Goal: Task Accomplishment & Management: Manage account settings

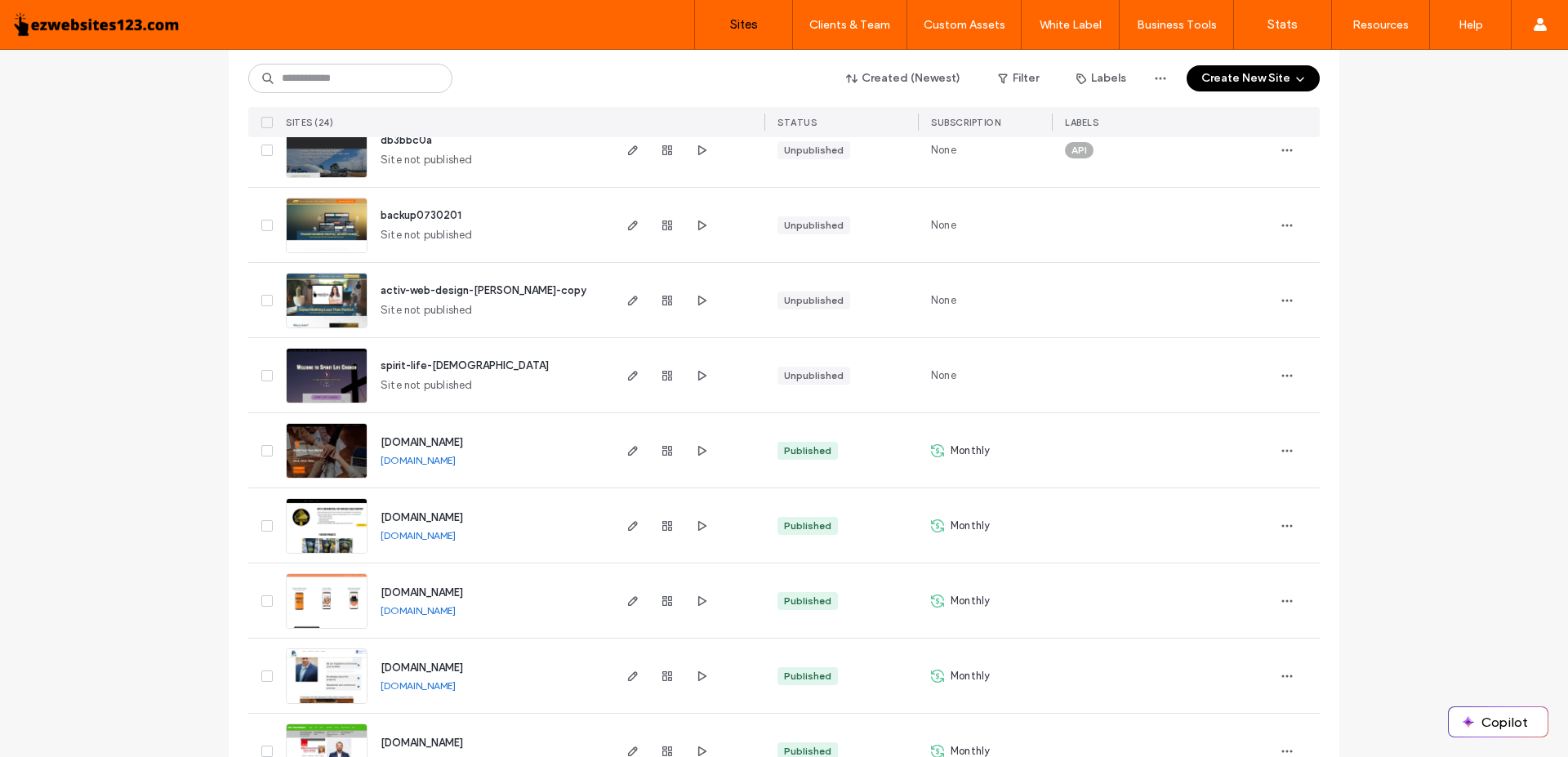
scroll to position [1250, 0]
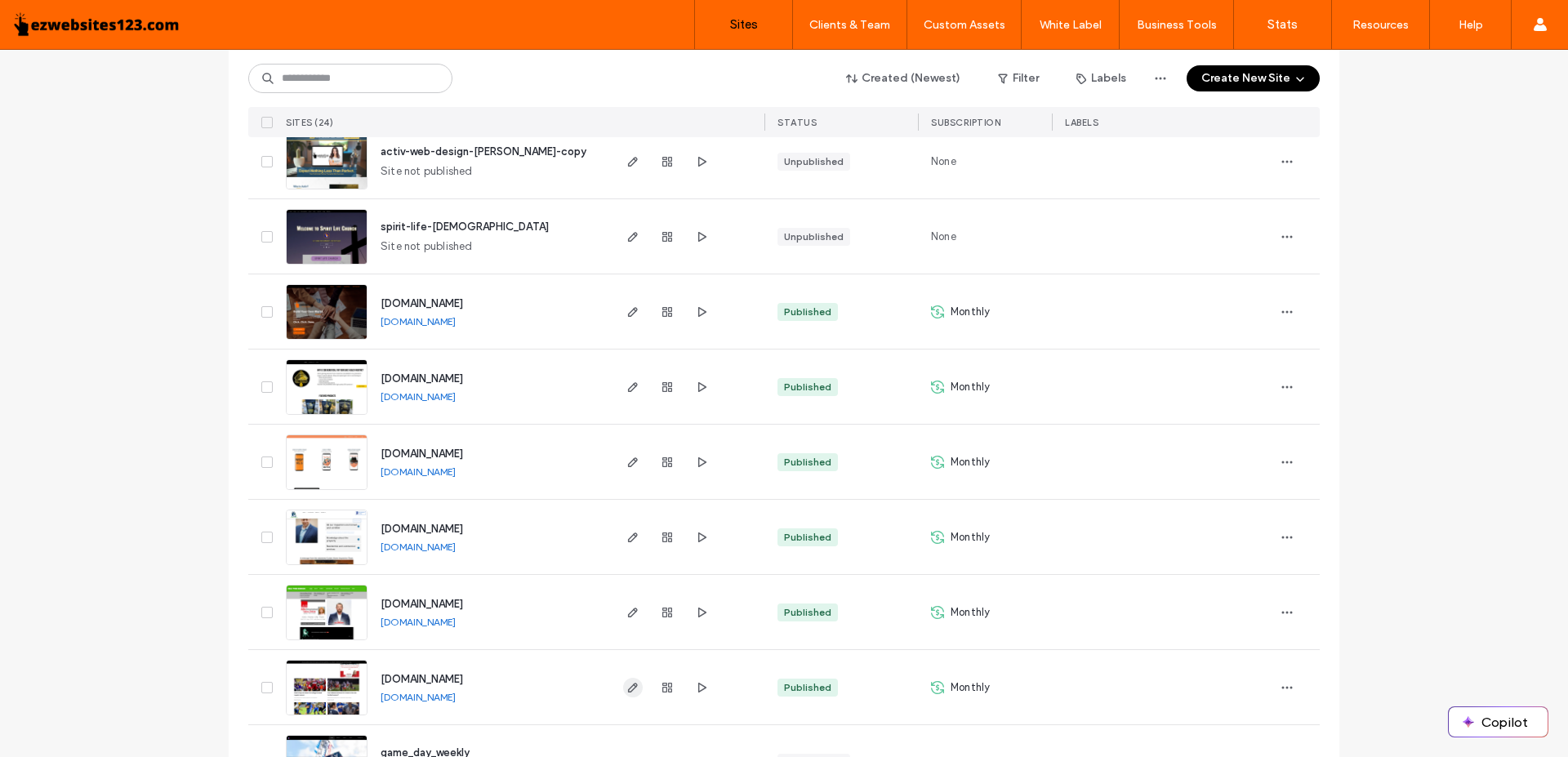
click at [626, 683] on icon "button" at bounding box center [632, 687] width 13 height 13
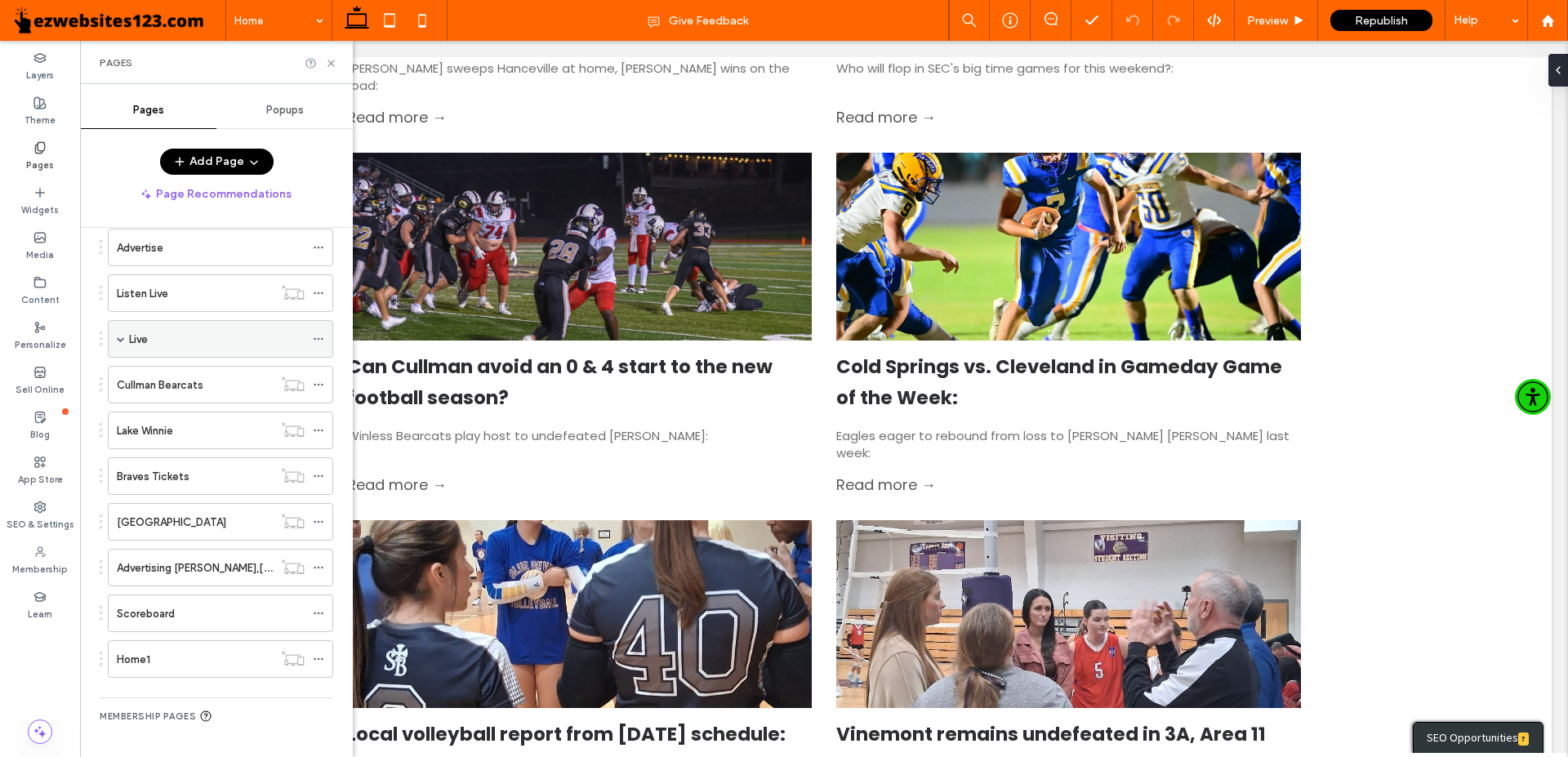
click at [135, 341] on label "Live" at bounding box center [139, 339] width 19 height 28
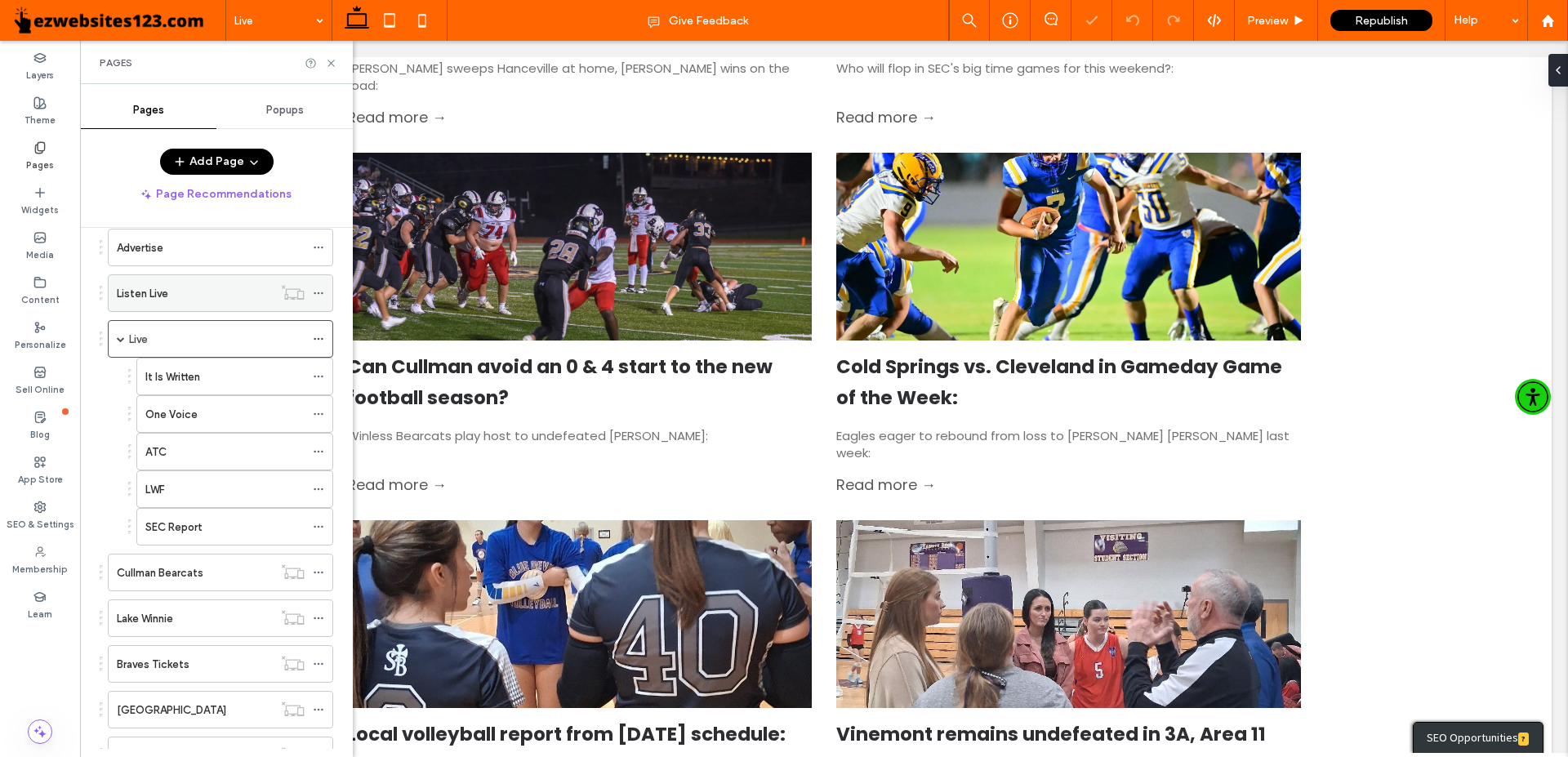
click at [135, 297] on label "Listen Live" at bounding box center [143, 293] width 51 height 28
click at [144, 244] on label "Advertise" at bounding box center [140, 247] width 46 height 28
drag, startPoint x: 346, startPoint y: 481, endPoint x: 337, endPoint y: 299, distance: 182.2
click at [337, 309] on div at bounding box center [784, 378] width 1568 height 757
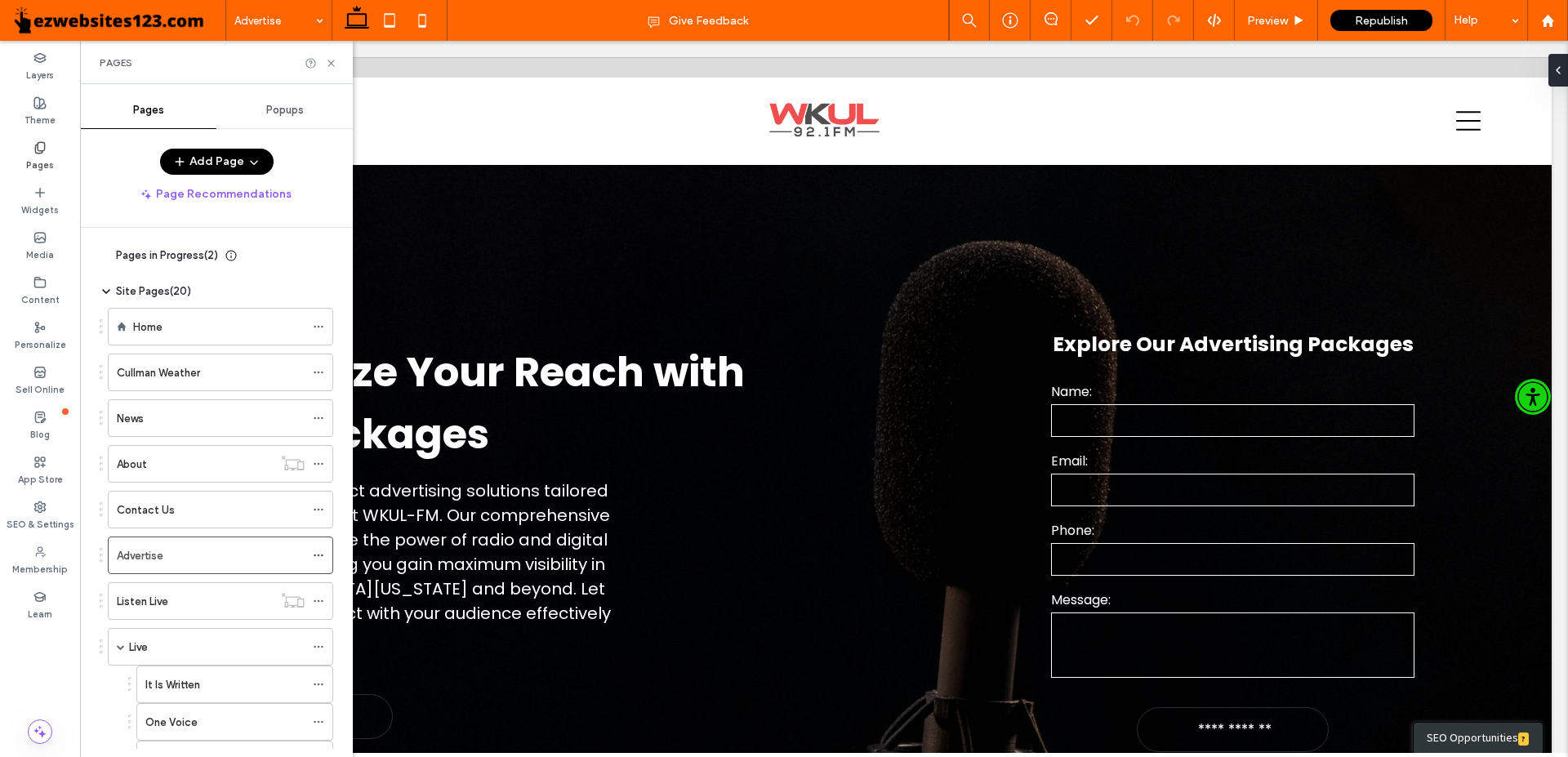
click at [127, 253] on span "Pages in Progress ( 2 )" at bounding box center [167, 255] width 102 height 16
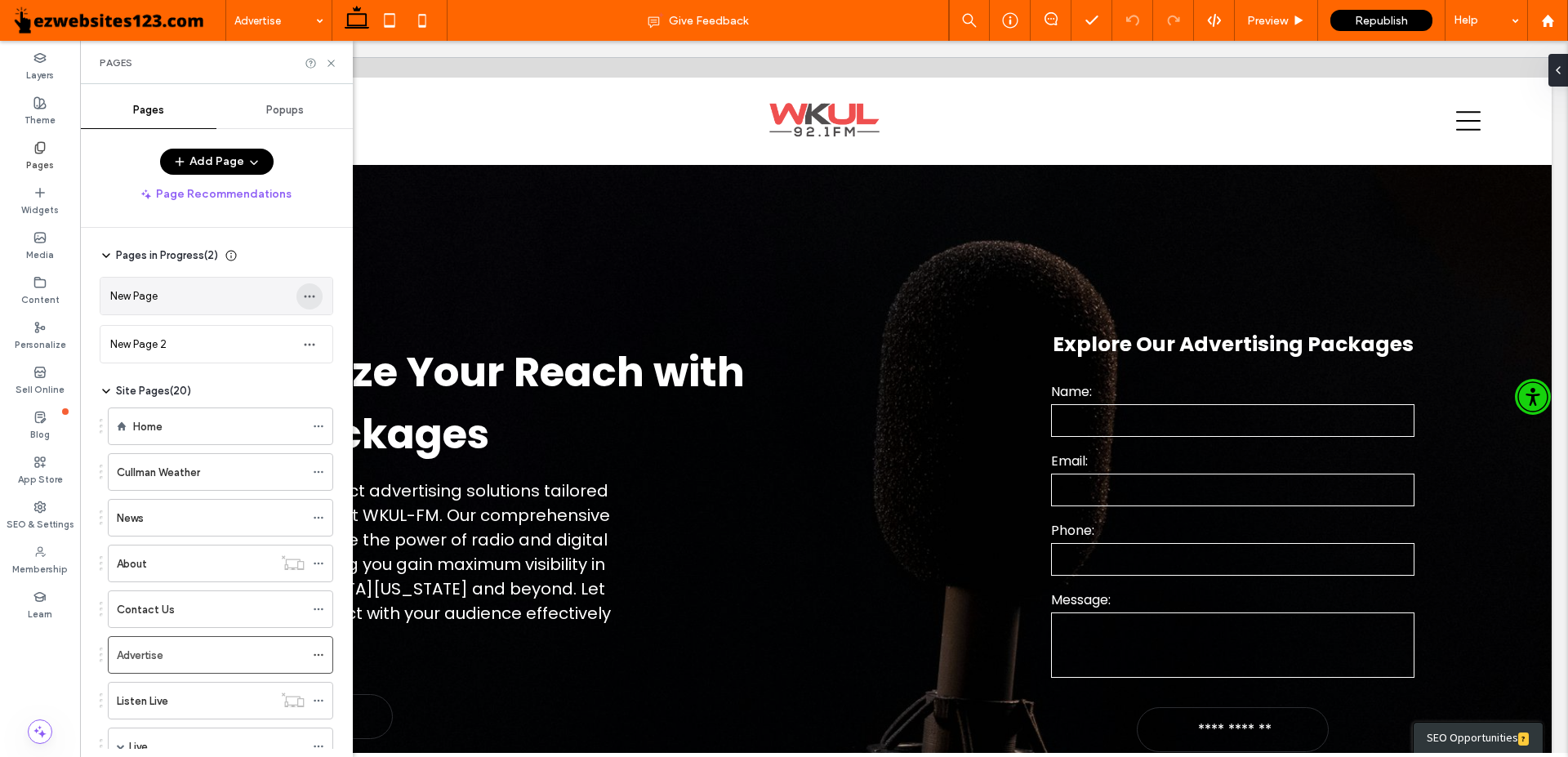
click at [303, 298] on icon "button" at bounding box center [309, 296] width 13 height 13
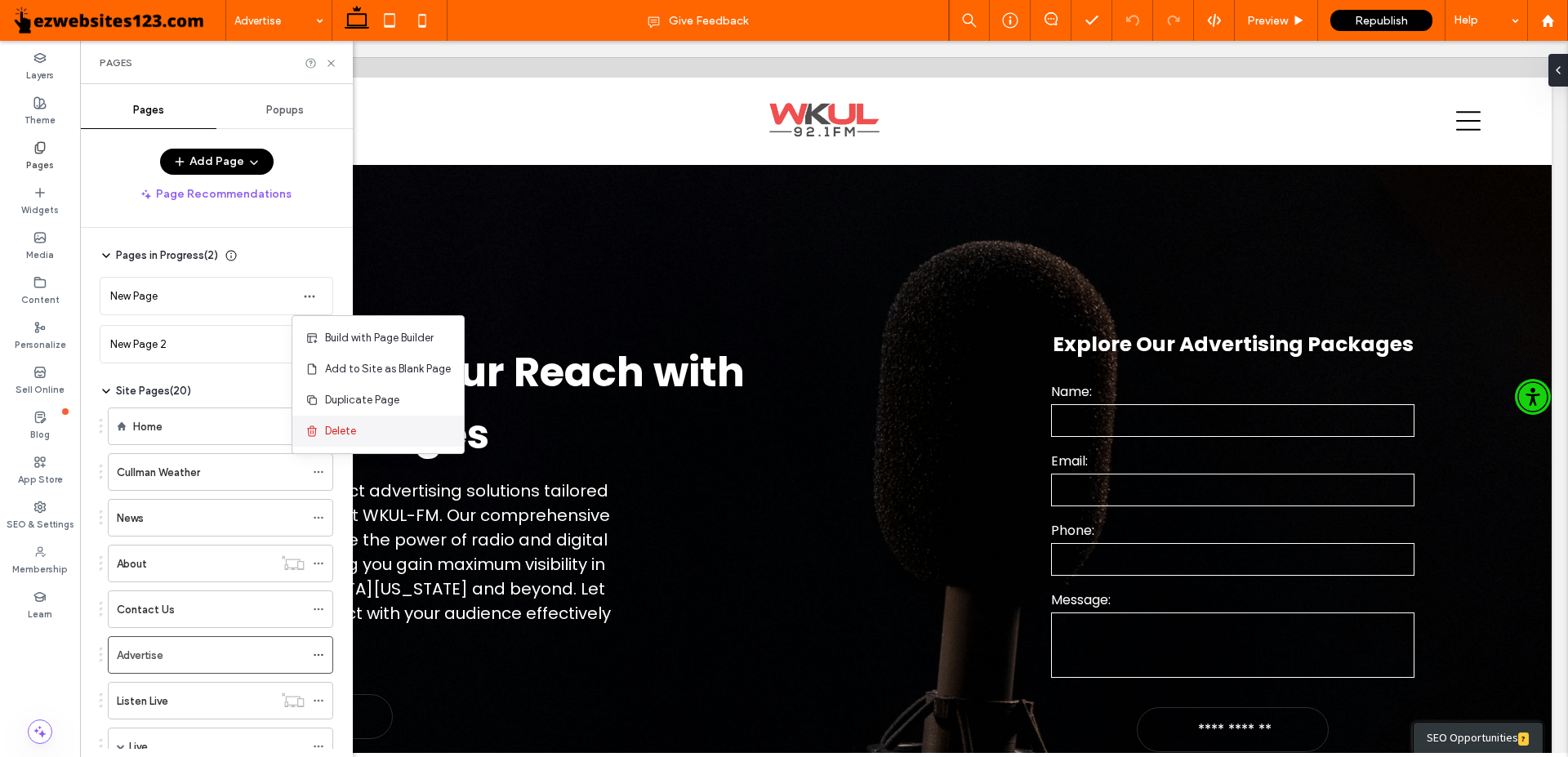
click at [317, 442] on div "Delete" at bounding box center [378, 431] width 171 height 31
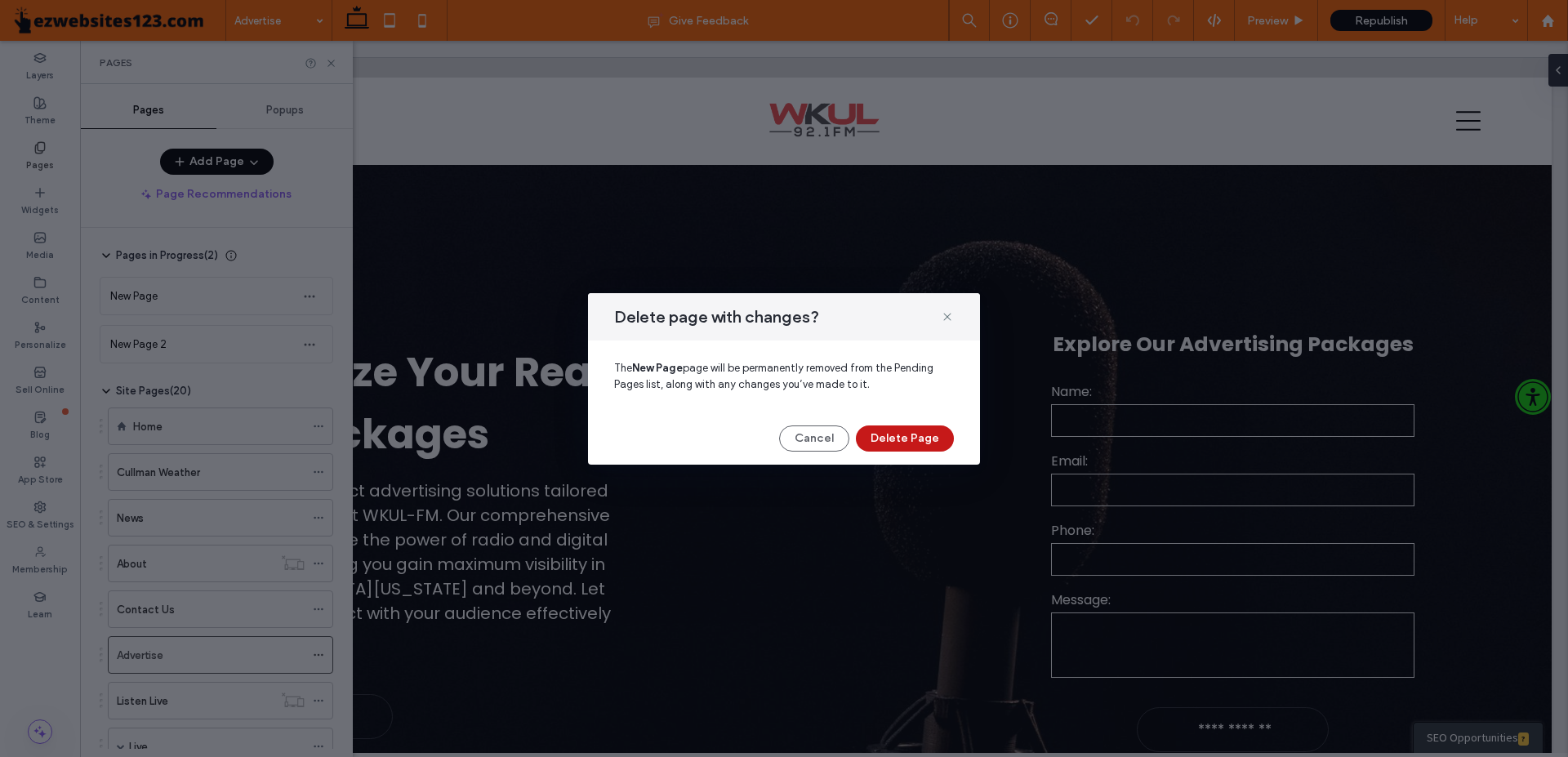
click at [891, 441] on button "Delete Page" at bounding box center [904, 438] width 98 height 27
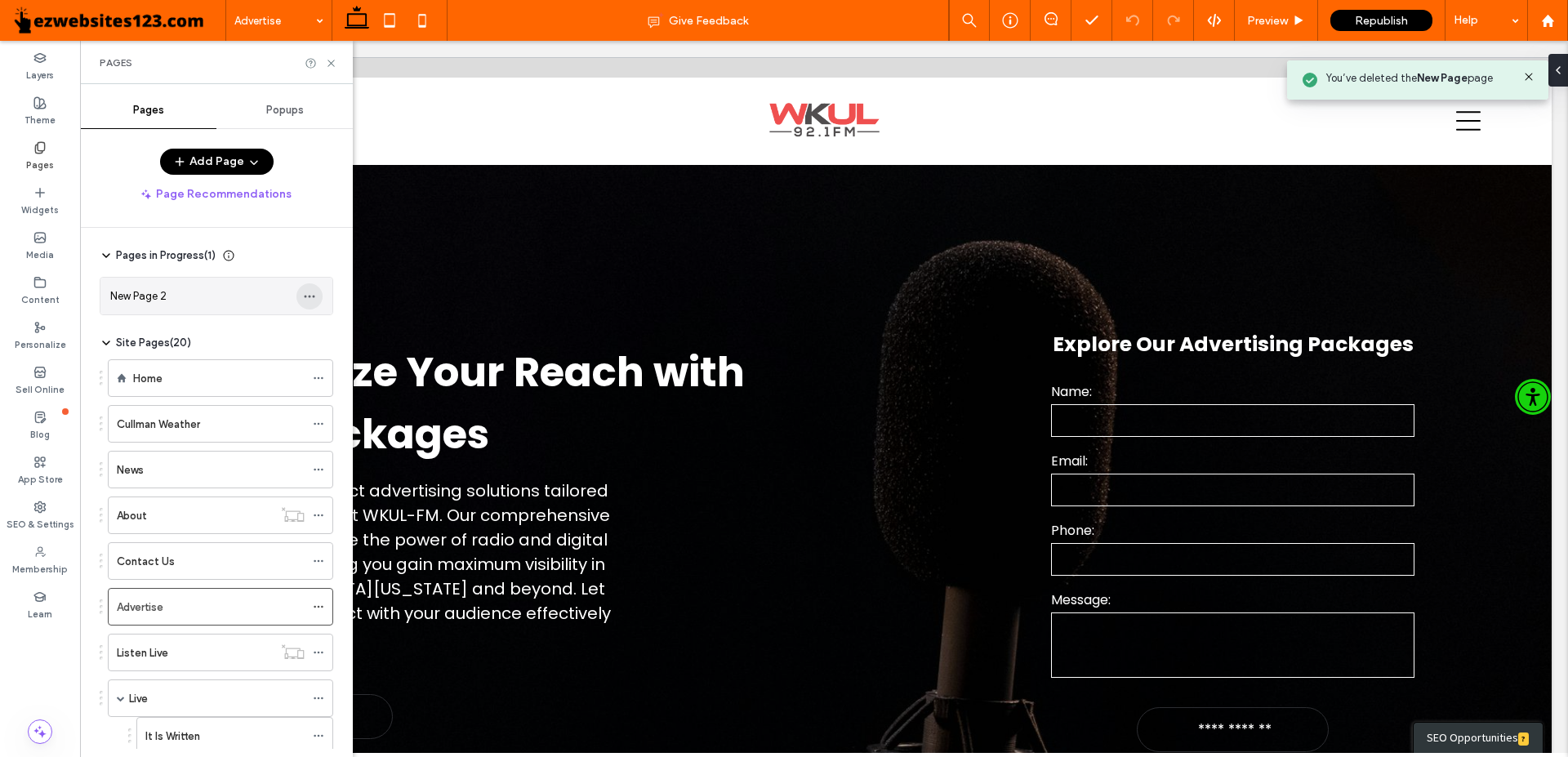
click at [314, 291] on span "button" at bounding box center [310, 296] width 27 height 27
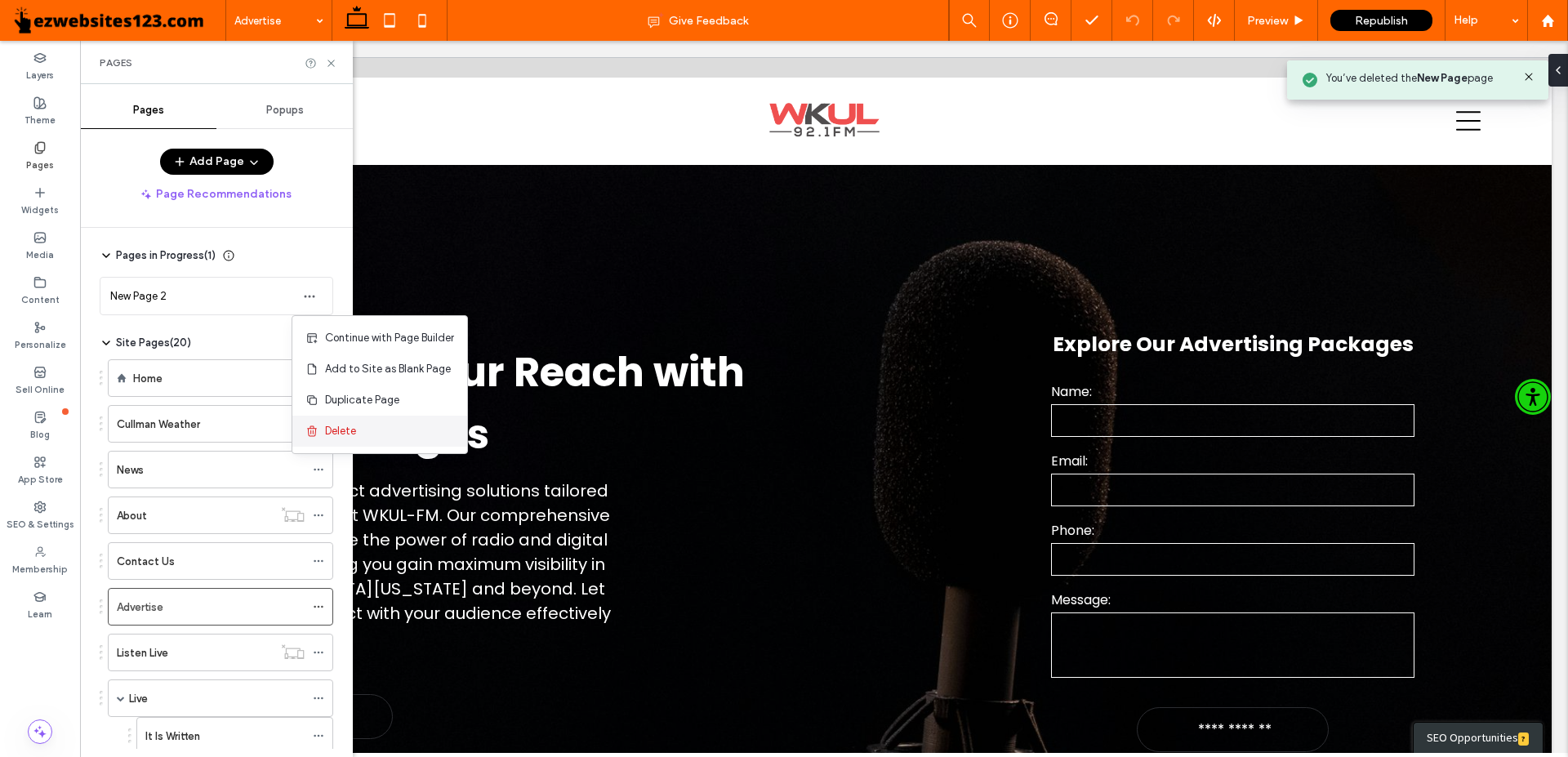
click at [332, 427] on span "Delete" at bounding box center [340, 430] width 31 height 16
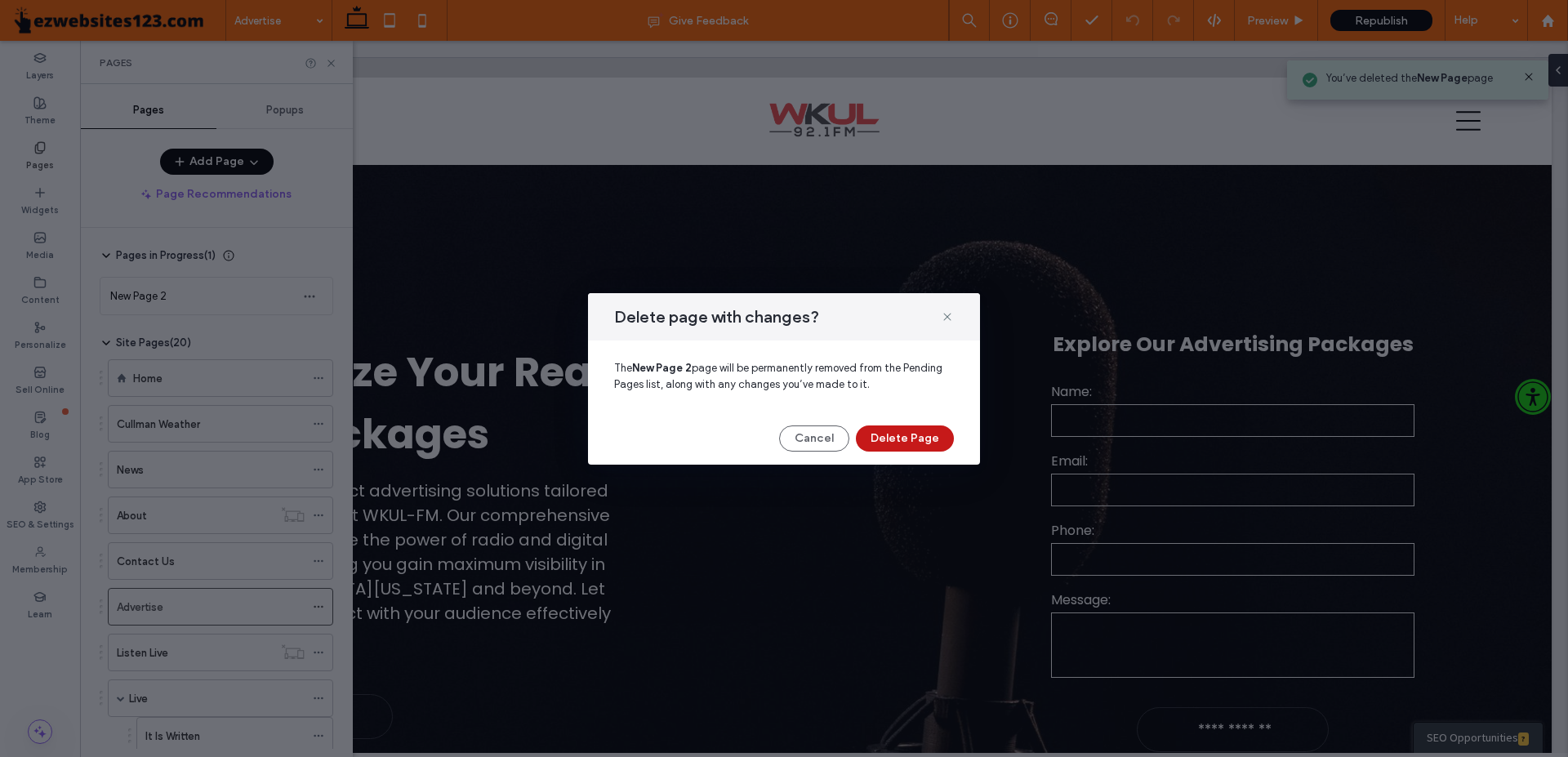
click at [881, 434] on button "Delete Page" at bounding box center [904, 438] width 98 height 27
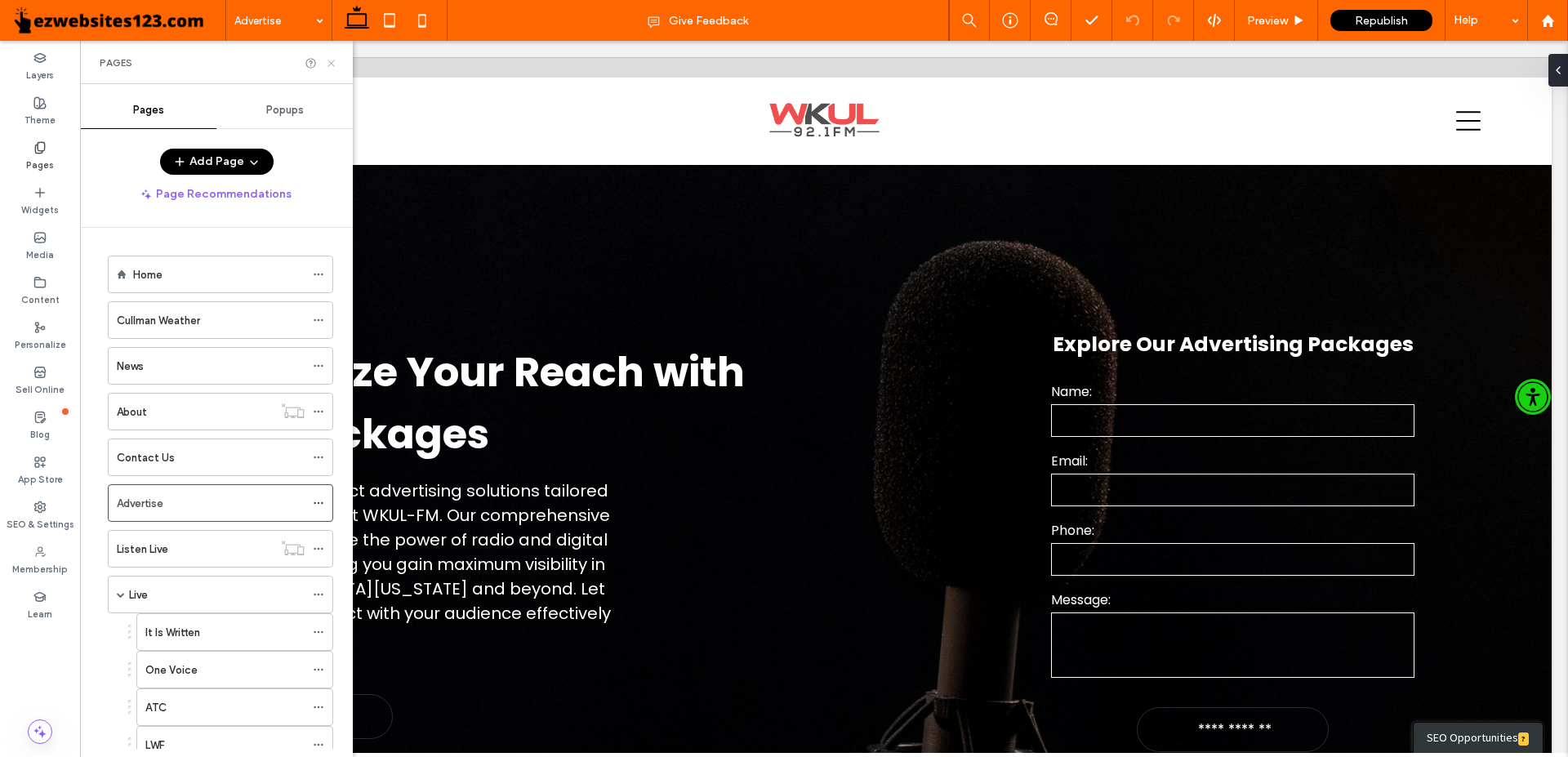
click at [329, 68] on icon at bounding box center [331, 63] width 12 height 12
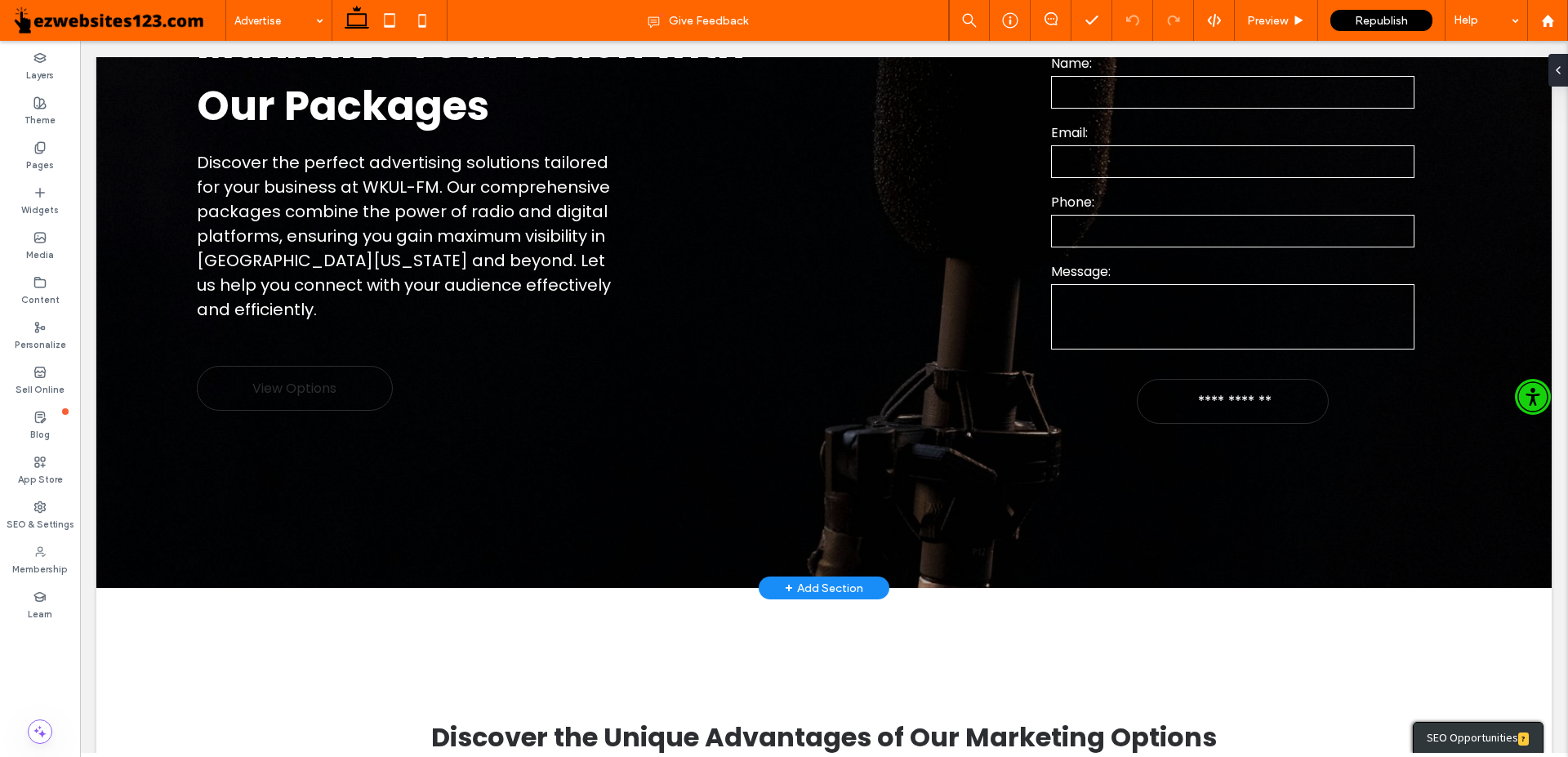
scroll to position [333, 0]
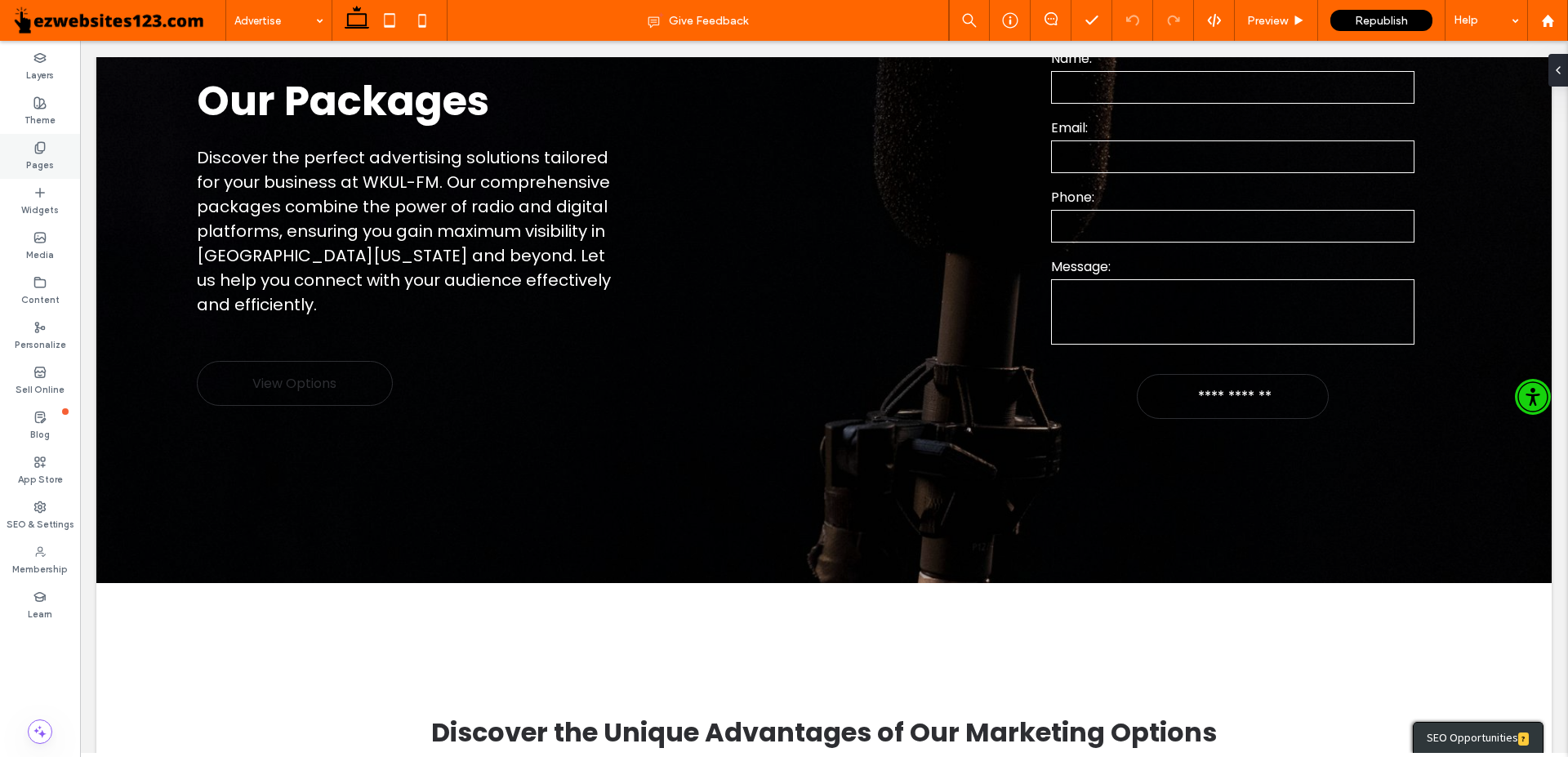
click at [29, 163] on label "Pages" at bounding box center [40, 163] width 27 height 18
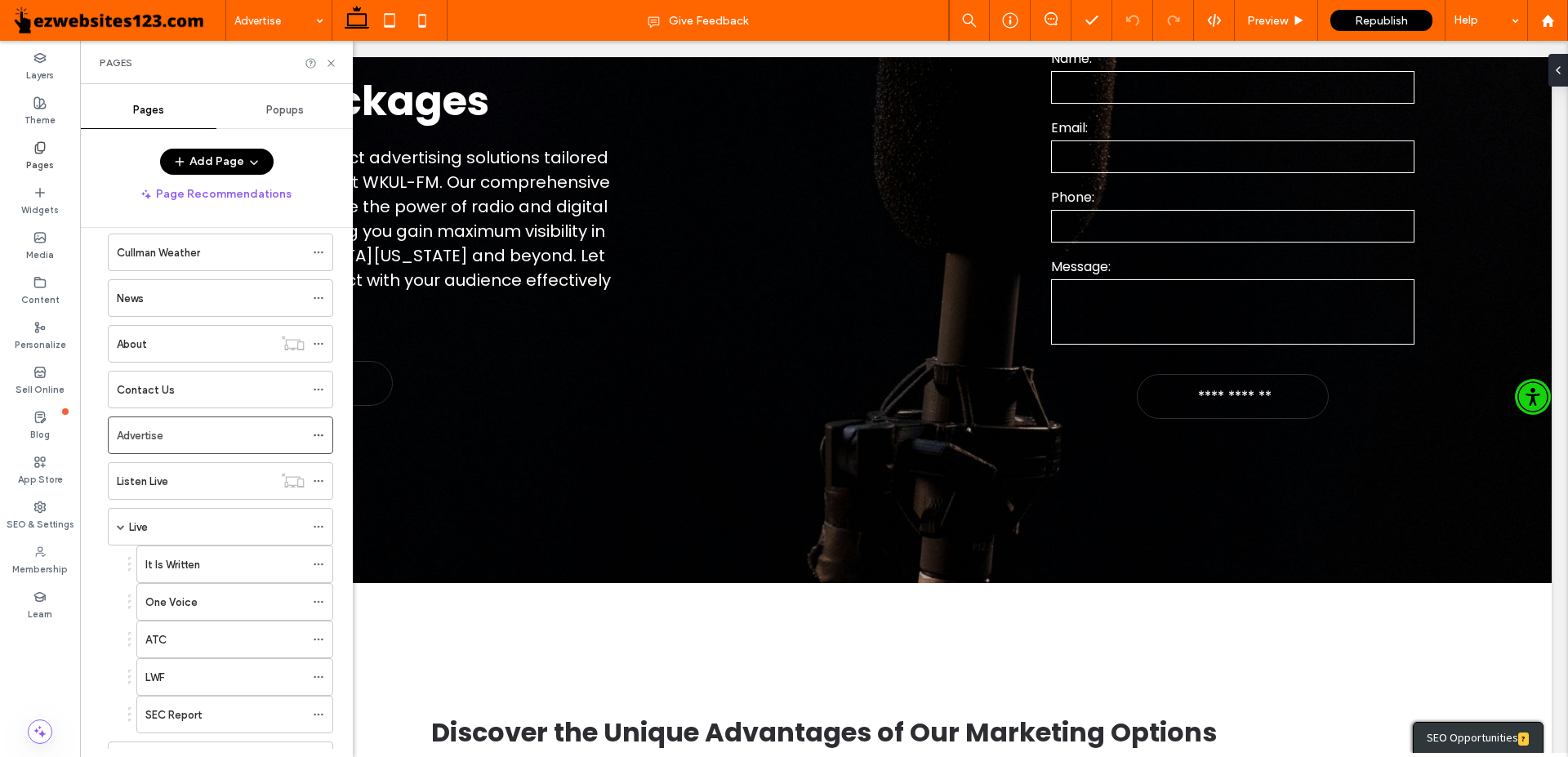
scroll to position [186, 0]
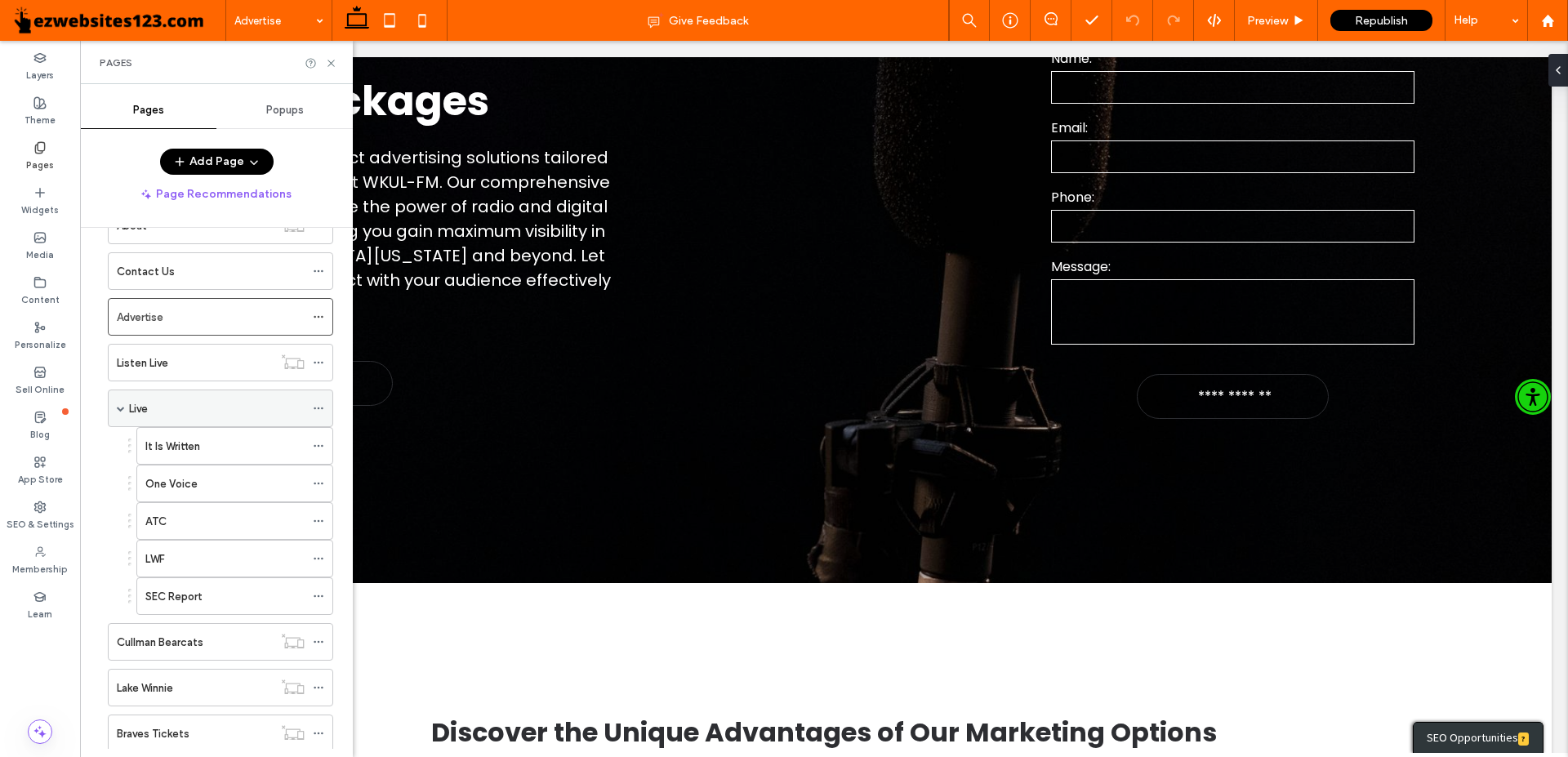
click at [117, 411] on span at bounding box center [121, 409] width 9 height 9
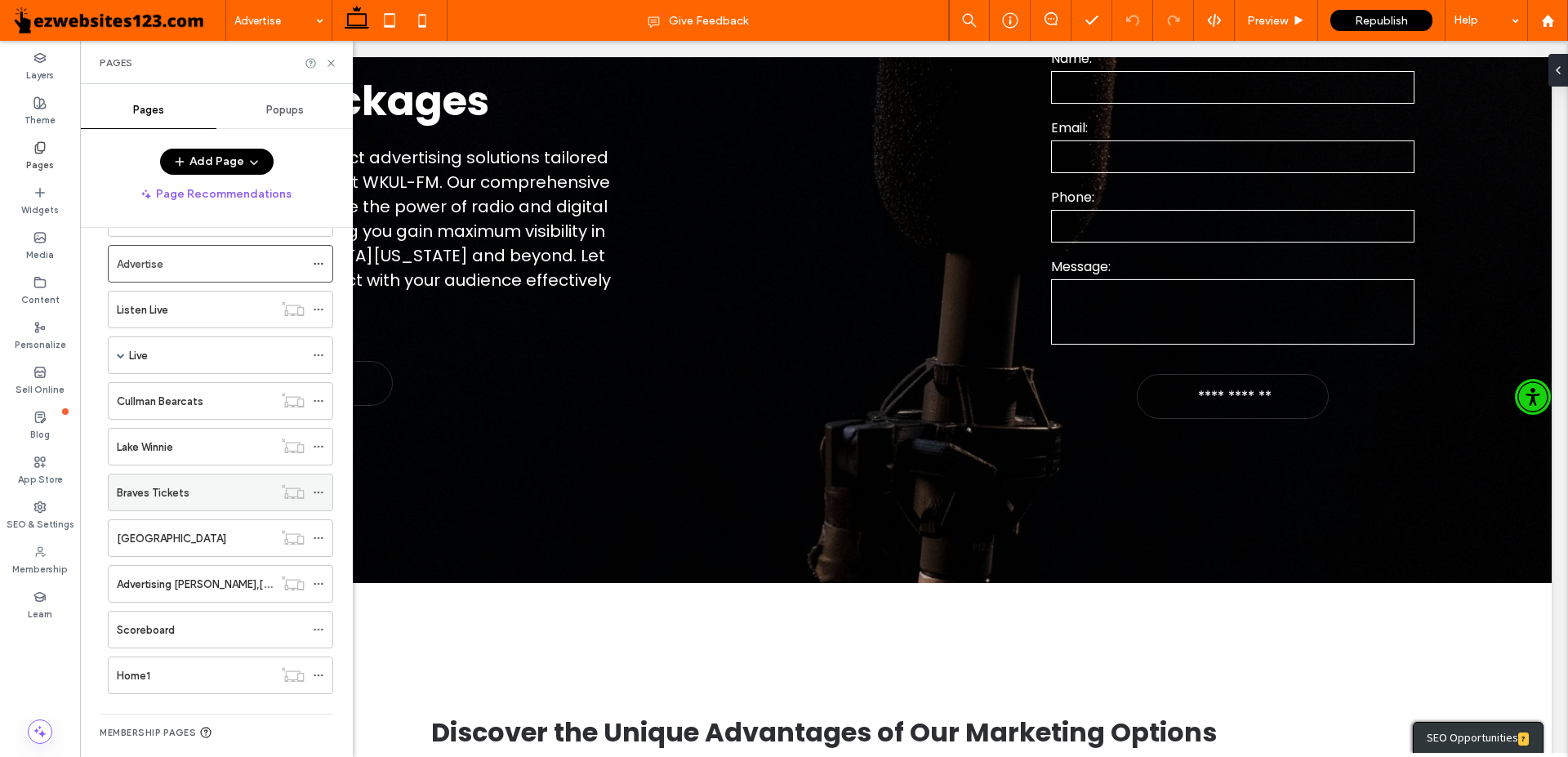
scroll to position [256, 0]
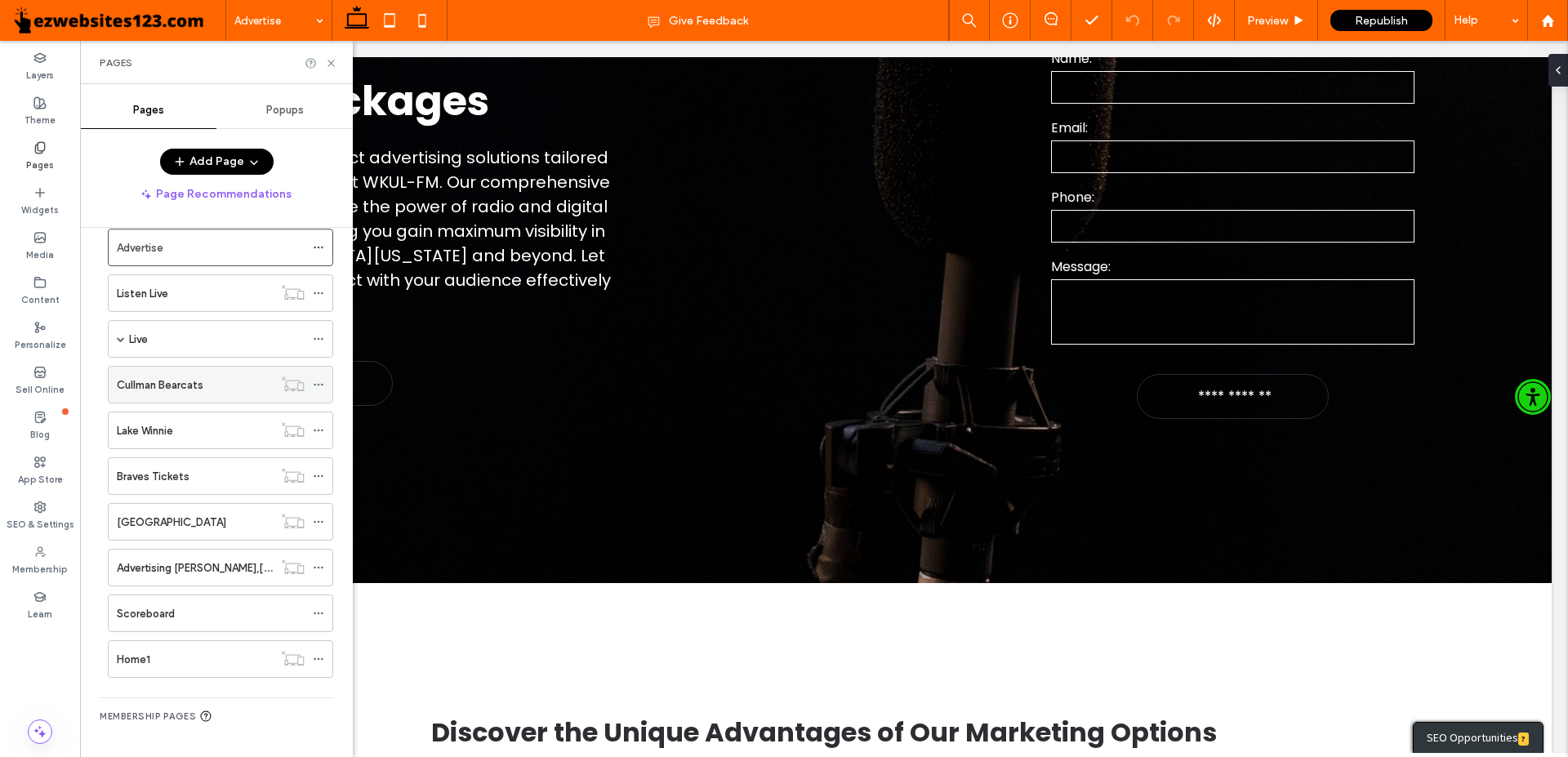
click at [138, 398] on div "Cullman Bearcats" at bounding box center [195, 385] width 156 height 36
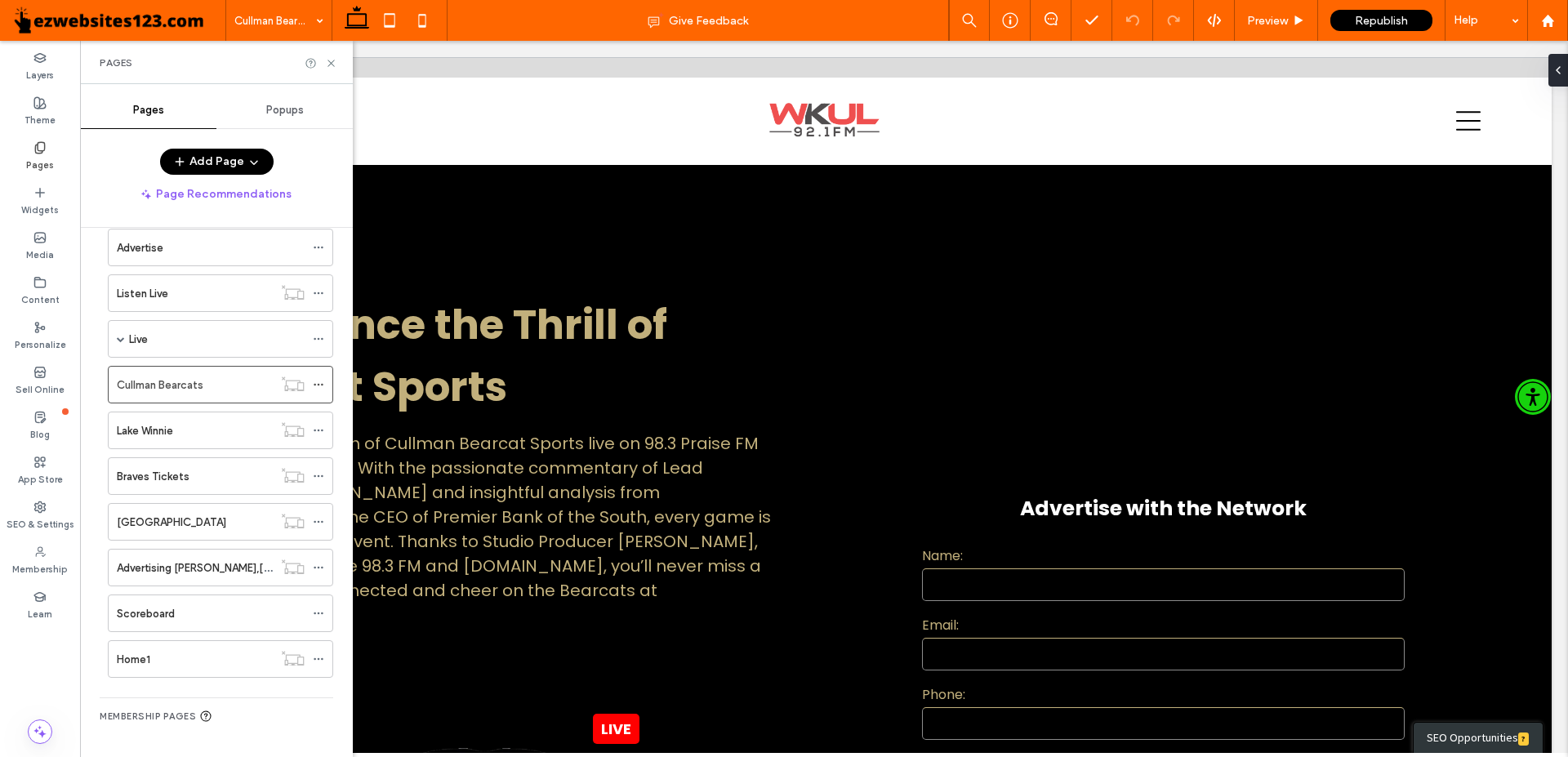
scroll to position [925, 0]
